Goal: Information Seeking & Learning: Learn about a topic

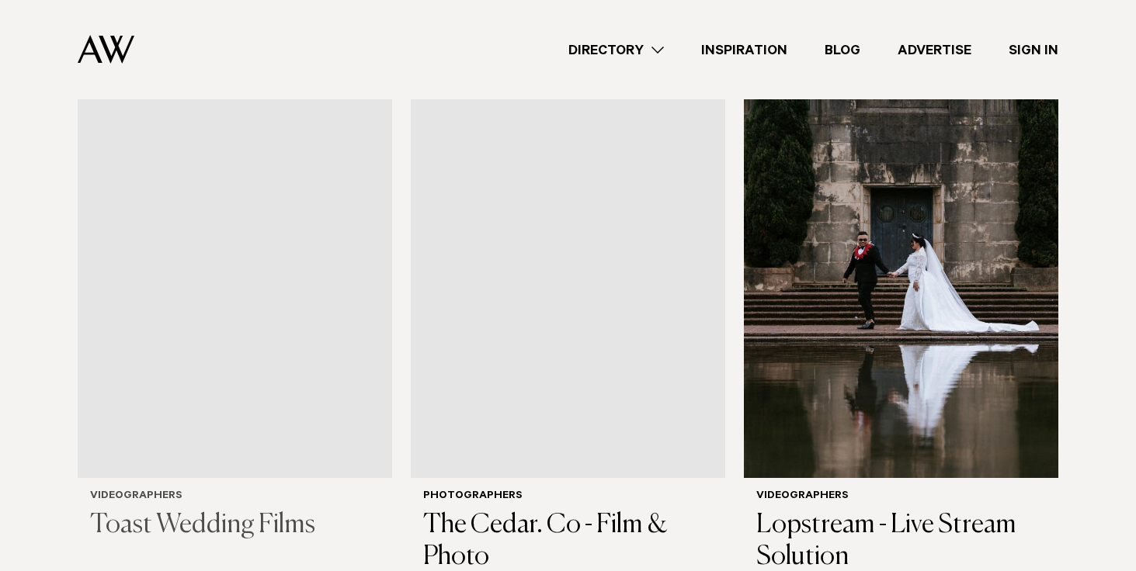
scroll to position [1689, 0]
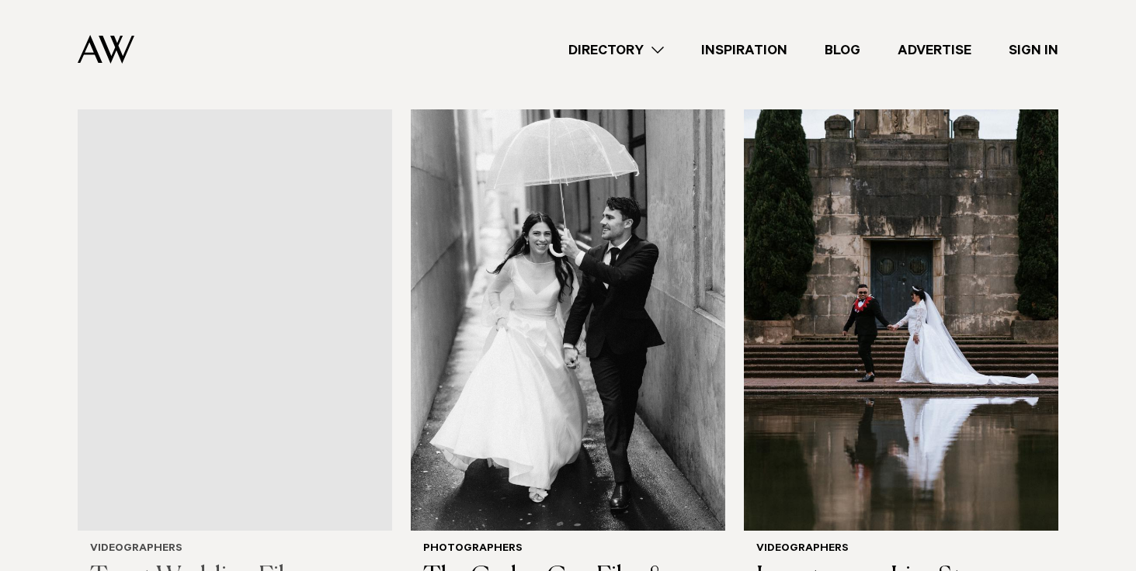
click at [307, 270] on img at bounding box center [235, 320] width 314 height 422
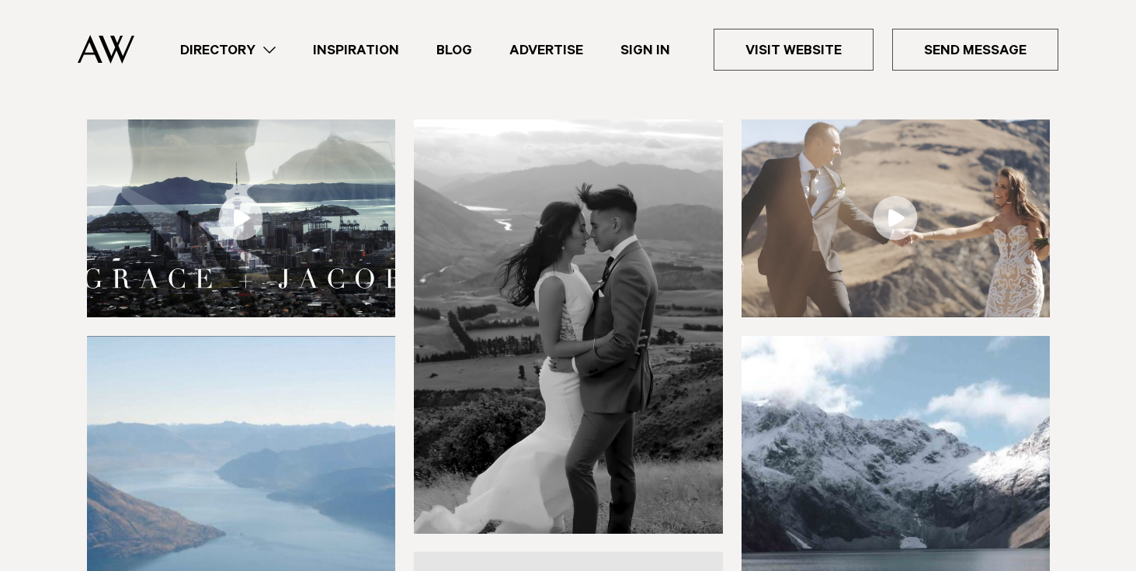
scroll to position [155, 0]
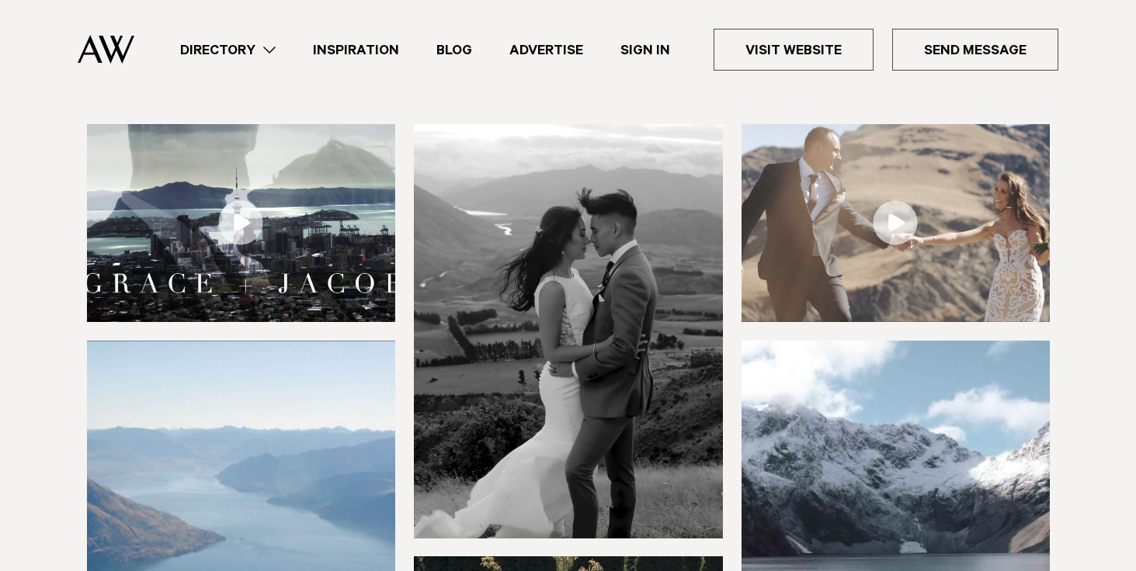
click at [333, 237] on img at bounding box center [241, 223] width 309 height 198
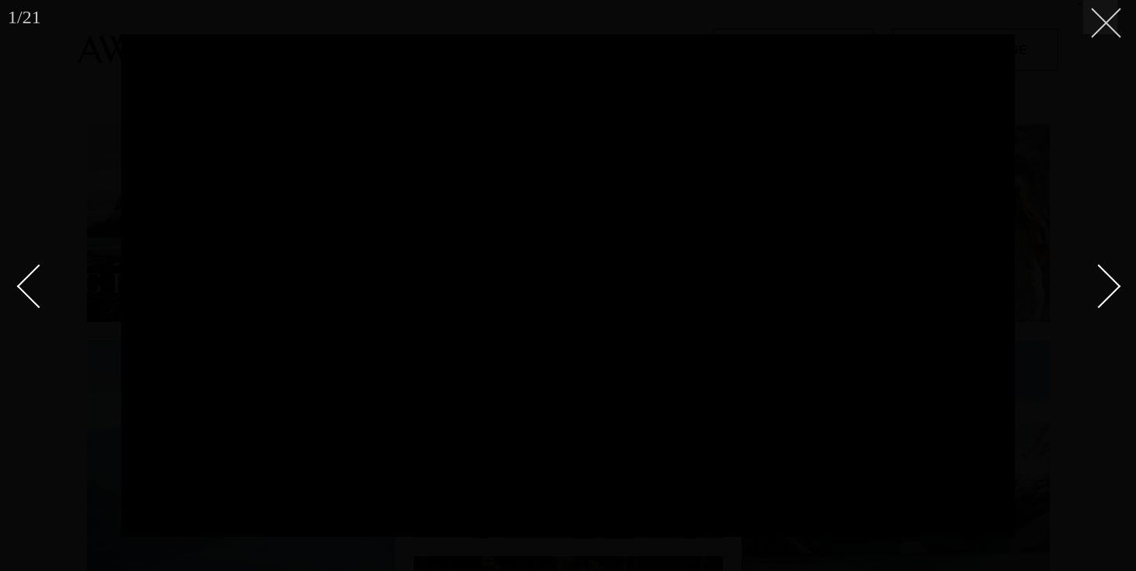
click at [1112, 25] on button at bounding box center [1100, 17] width 34 height 34
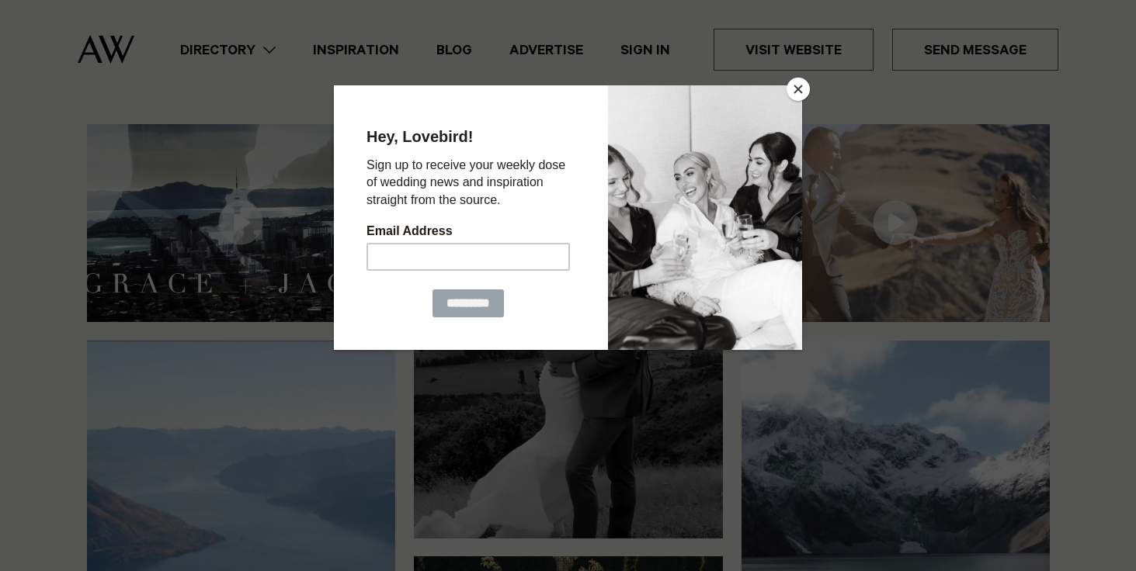
click at [800, 96] on button "Close" at bounding box center [797, 89] width 23 height 23
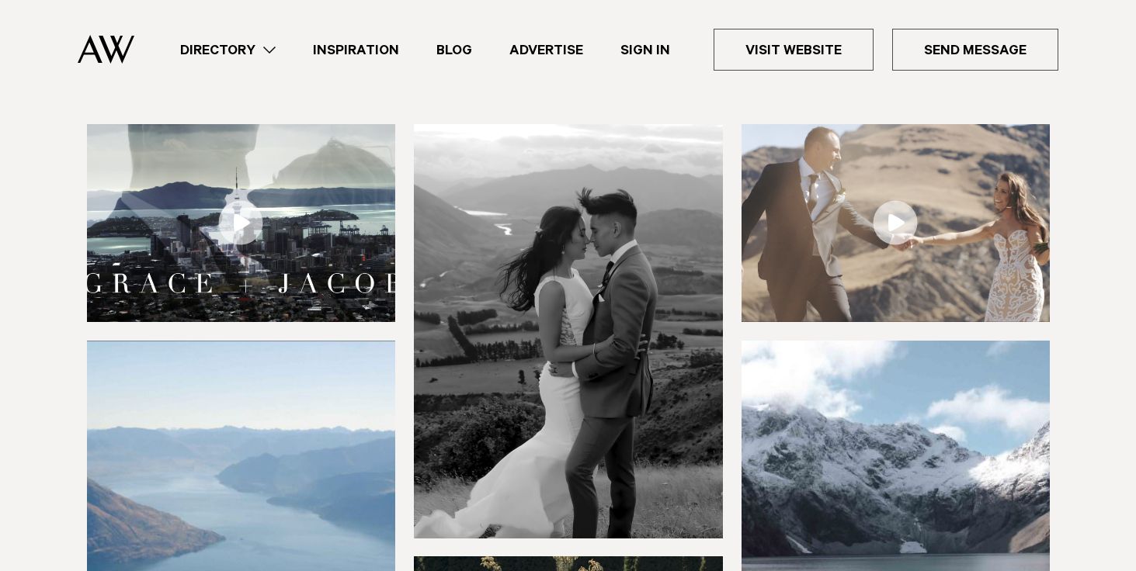
click at [852, 204] on img at bounding box center [895, 223] width 309 height 198
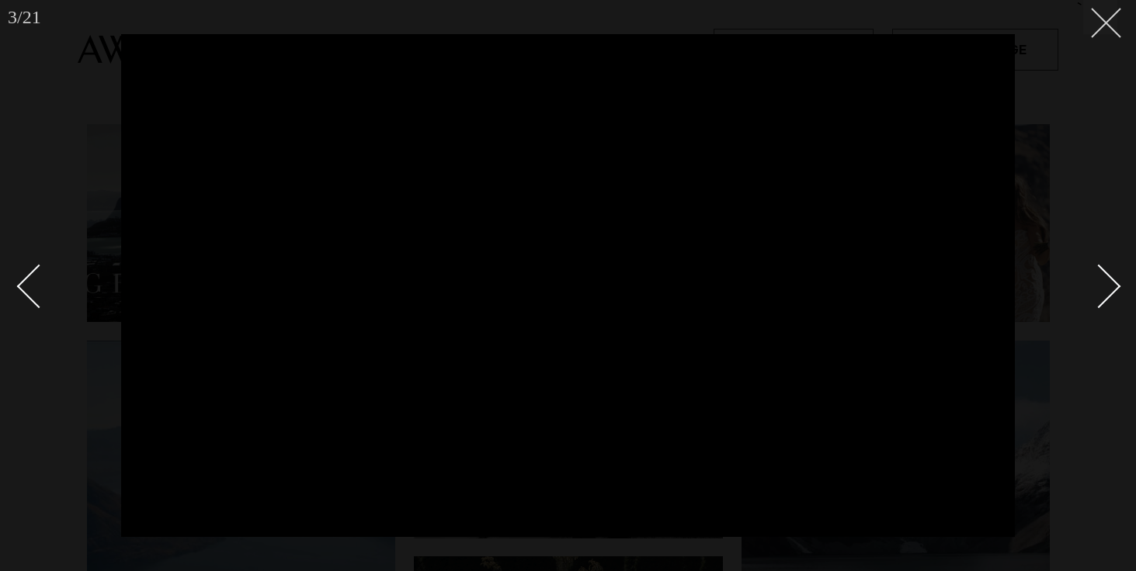
click at [1100, 23] on icon at bounding box center [1100, 17] width 19 height 19
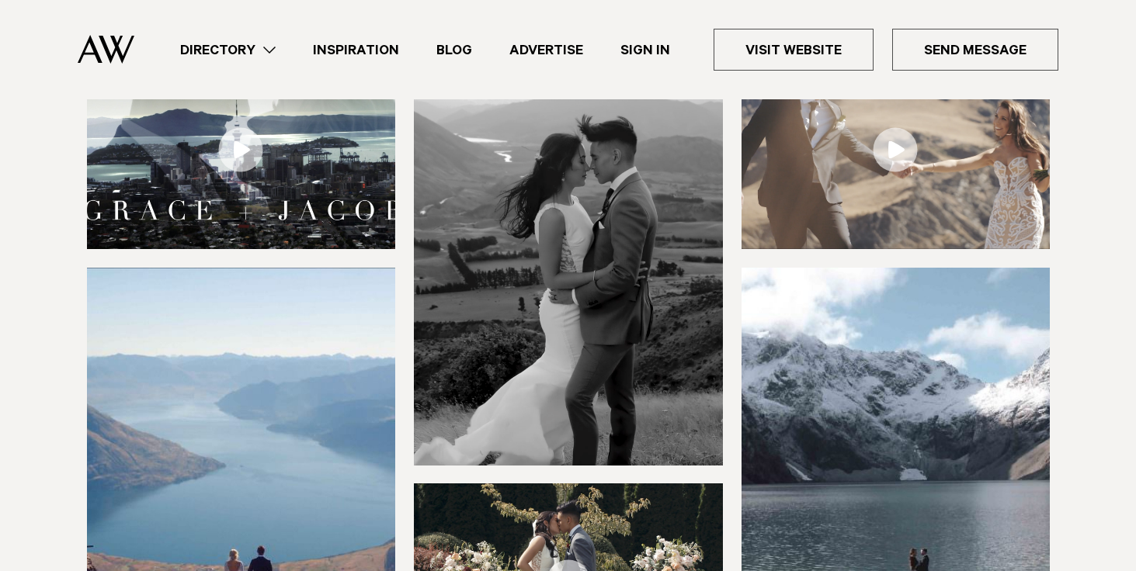
scroll to position [331, 0]
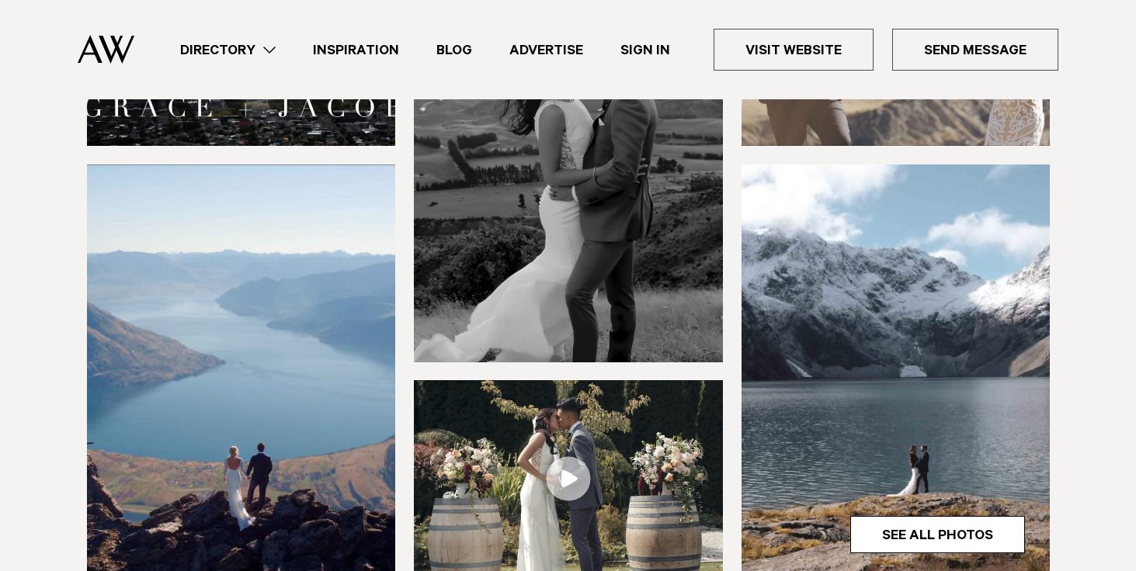
click at [613, 466] on img at bounding box center [568, 479] width 309 height 198
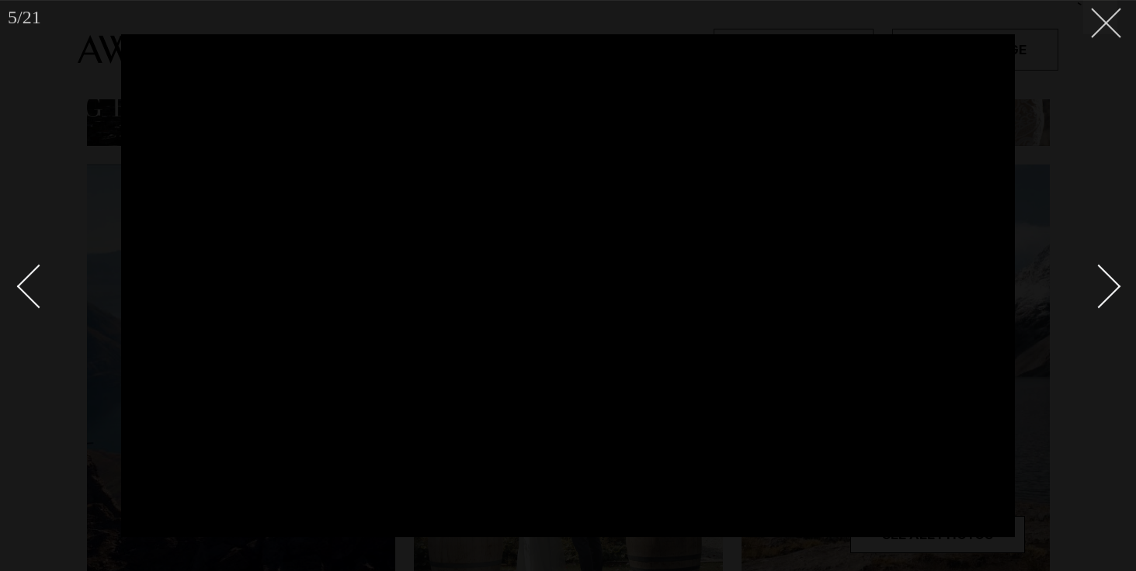
click at [1094, 30] on button at bounding box center [1100, 17] width 34 height 34
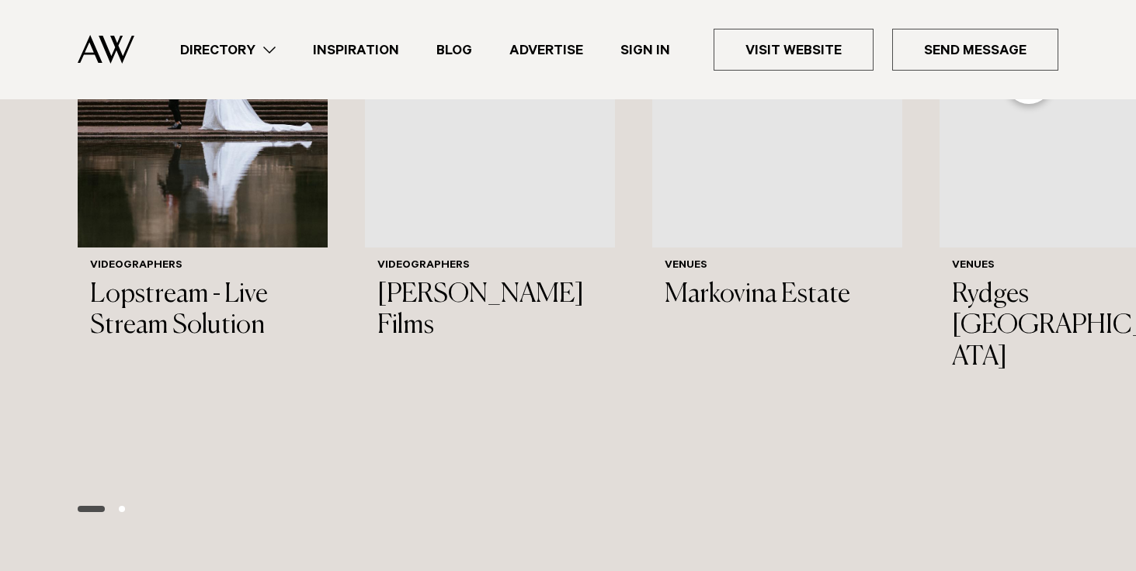
scroll to position [2559, 0]
